Goal: Navigation & Orientation: Find specific page/section

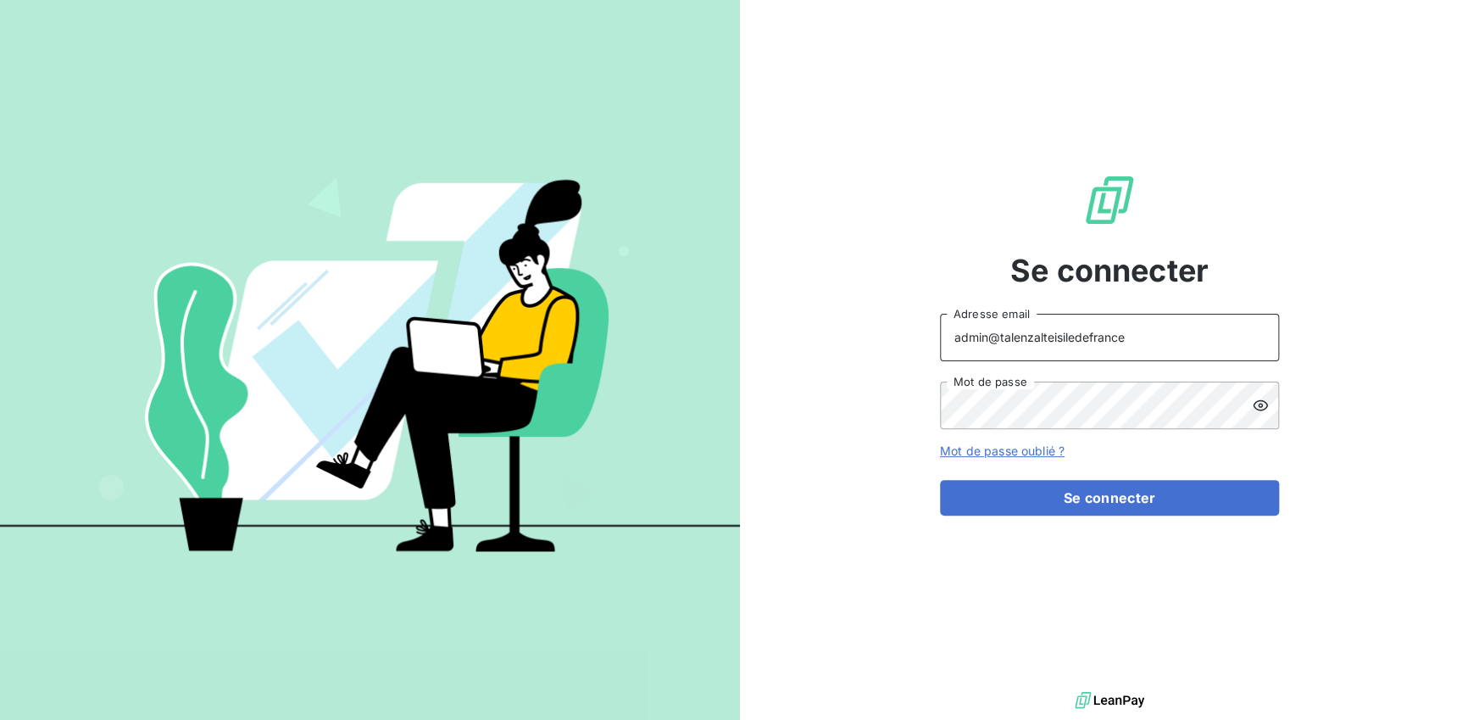
click at [1151, 348] on input "admin@talenzalteisiledefrance" at bounding box center [1109, 337] width 339 height 47
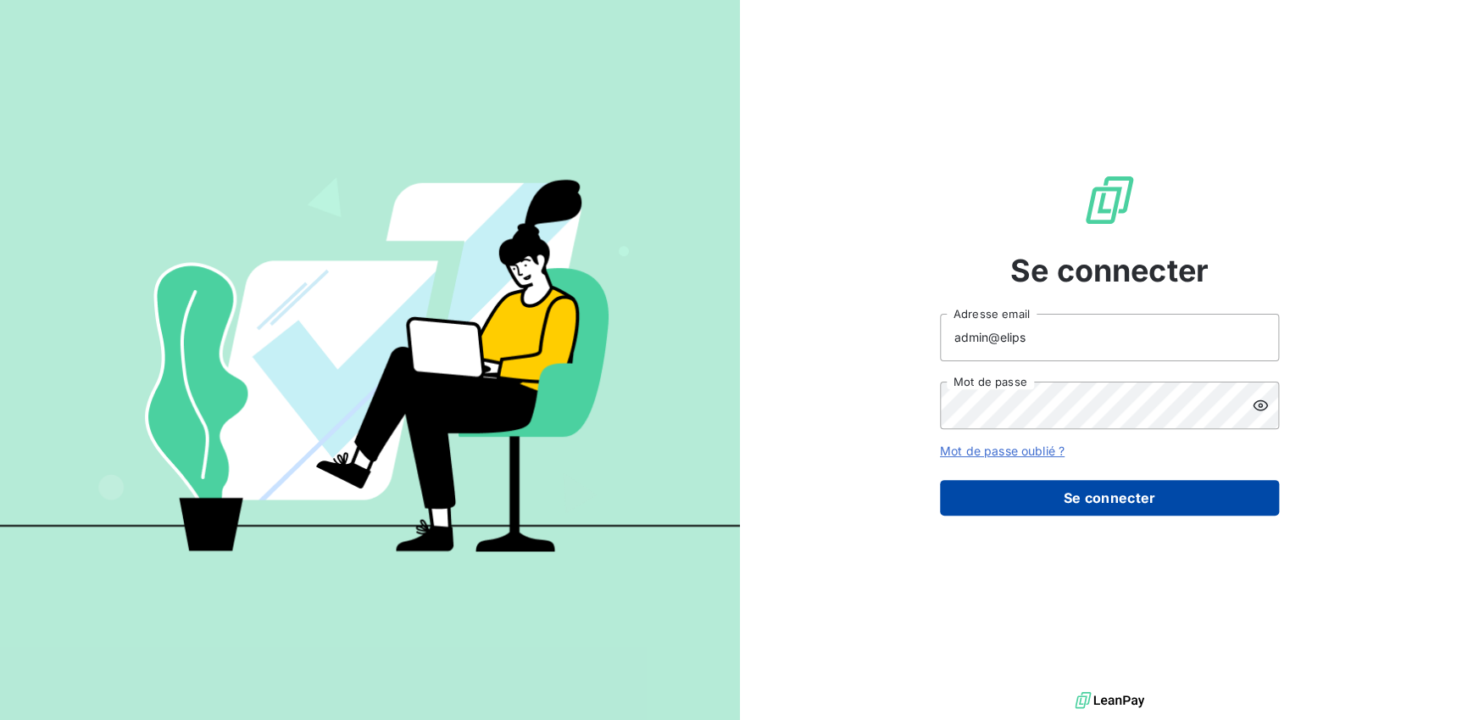
type input "admin@elips"
click at [1098, 491] on button "Se connecter" at bounding box center [1109, 498] width 339 height 36
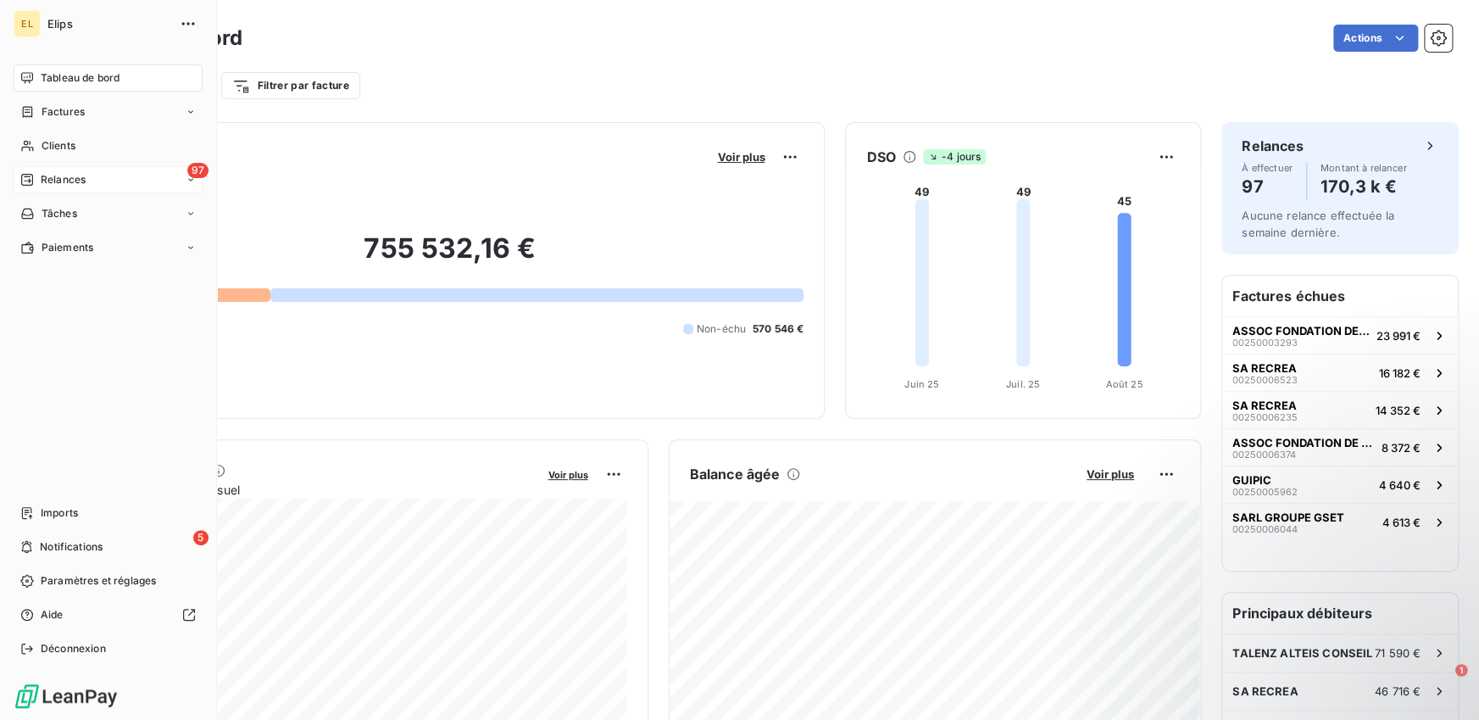
click at [44, 186] on span "Relances" at bounding box center [63, 179] width 45 height 15
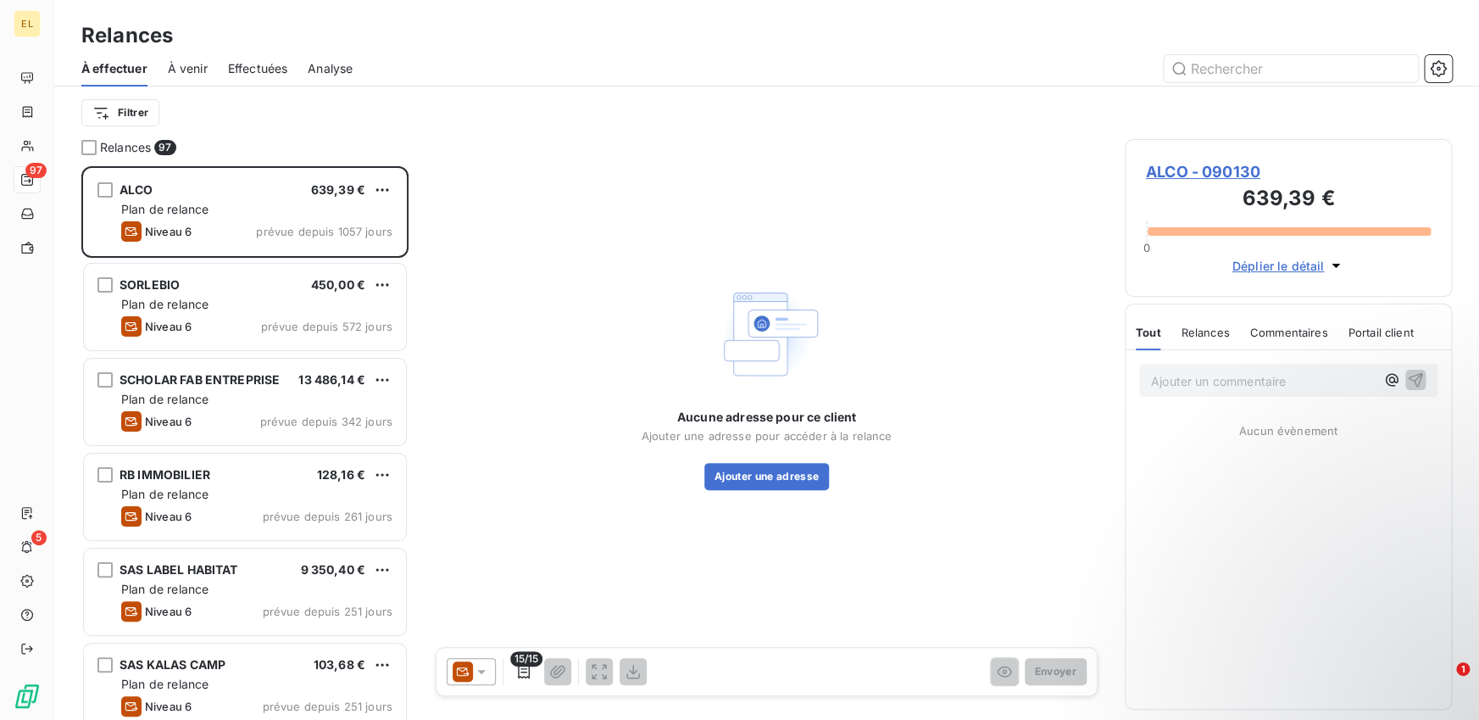
scroll to position [553, 327]
click at [255, 83] on div "Effectuées" at bounding box center [258, 69] width 60 height 36
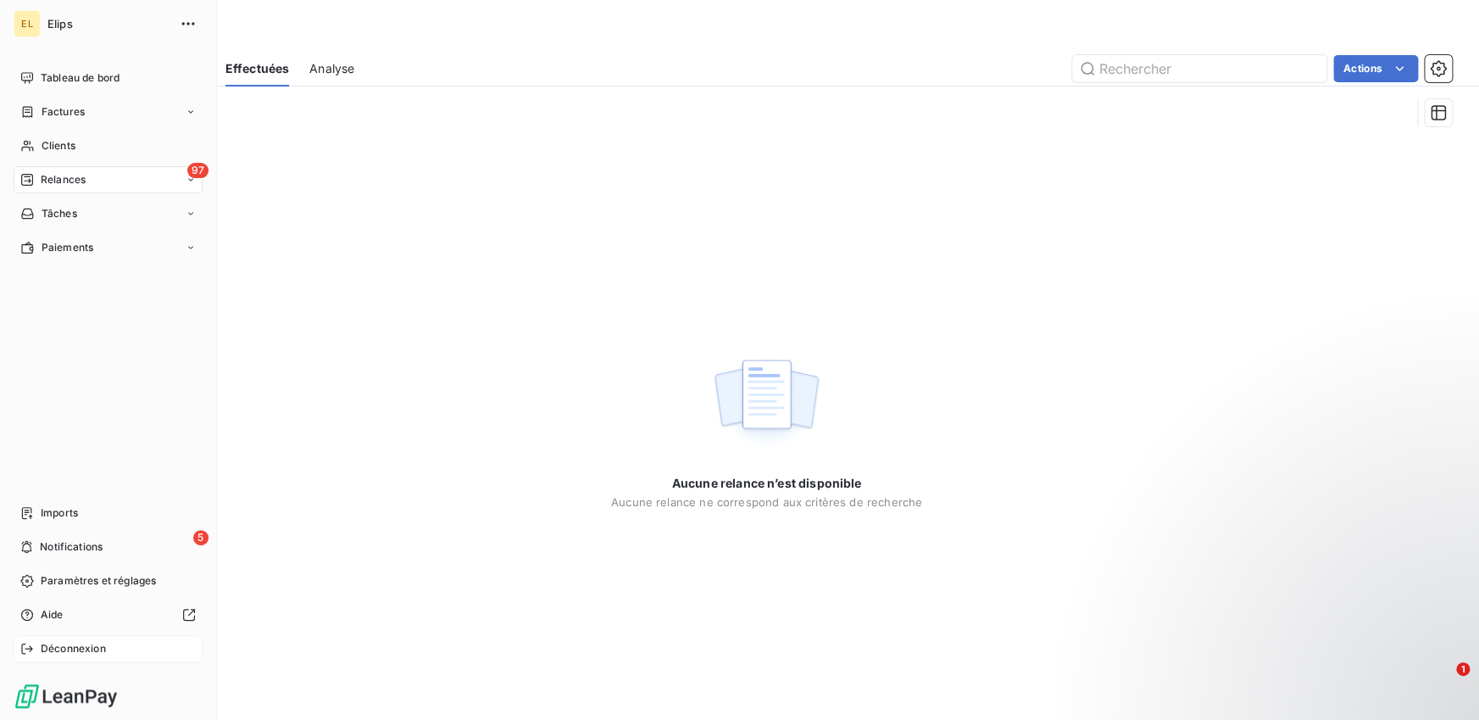
click at [41, 647] on span "Déconnexion" at bounding box center [73, 648] width 65 height 15
